Goal: Task Accomplishment & Management: Use online tool/utility

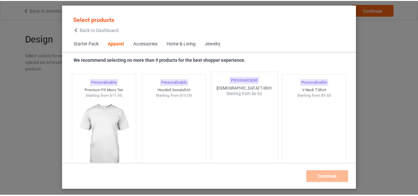
scroll to position [345, 0]
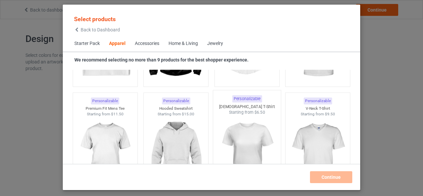
click at [240, 127] on img at bounding box center [247, 154] width 62 height 78
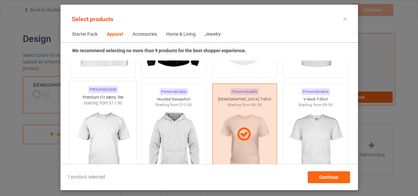
click at [102, 114] on img at bounding box center [103, 145] width 62 height 78
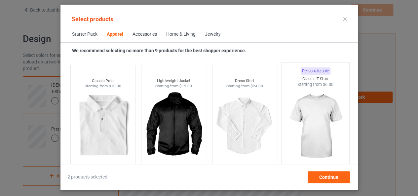
scroll to position [246, 0]
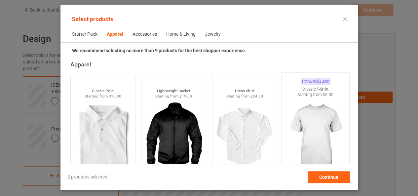
click at [311, 121] on img at bounding box center [315, 137] width 62 height 78
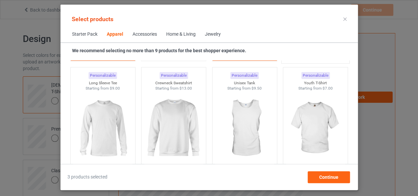
scroll to position [478, 0]
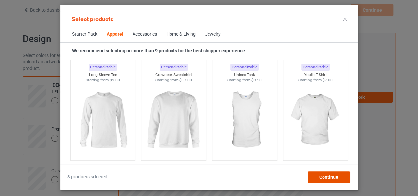
click at [320, 177] on span "Continue" at bounding box center [328, 177] width 19 height 5
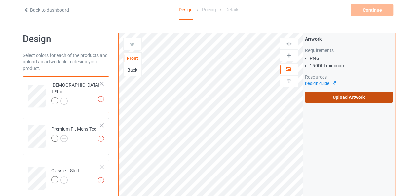
click at [319, 95] on label "Upload Artwork" at bounding box center [349, 97] width 88 height 11
click at [0, 0] on input "Upload Artwork" at bounding box center [0, 0] width 0 height 0
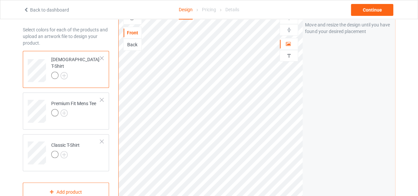
scroll to position [33, 0]
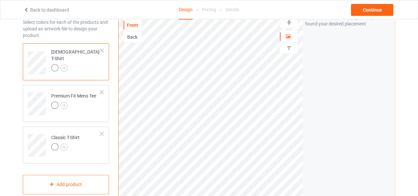
click at [288, 22] on img at bounding box center [289, 22] width 6 height 6
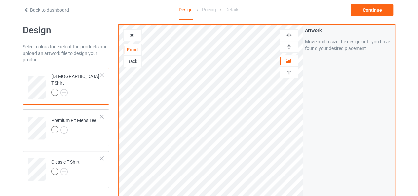
scroll to position [0, 0]
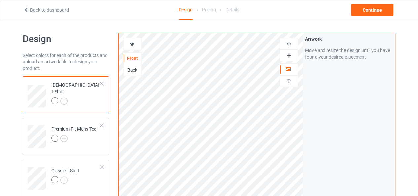
click at [291, 43] on img at bounding box center [289, 44] width 6 height 6
click at [131, 43] on icon at bounding box center [132, 43] width 6 height 5
